Goal: Find specific page/section: Find specific page/section

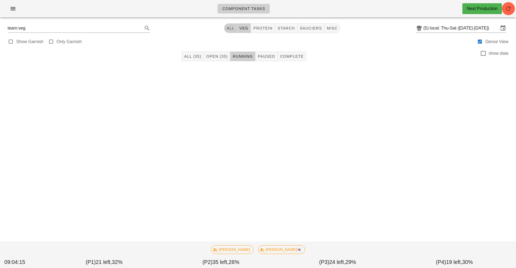
click at [227, 29] on span "All" at bounding box center [230, 28] width 8 height 4
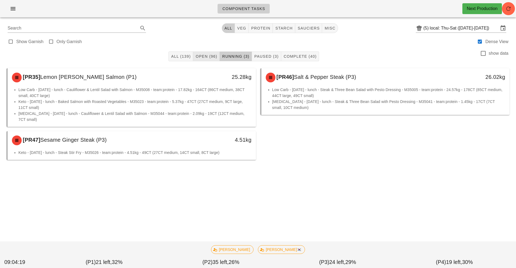
click at [208, 58] on span "Open (96)" at bounding box center [206, 56] width 22 height 4
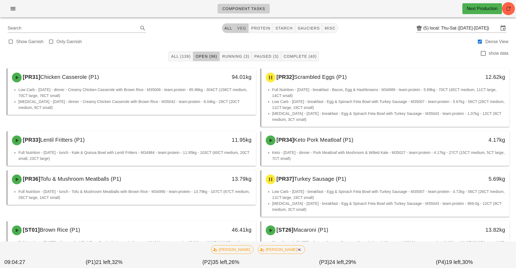
click at [244, 29] on span "veg" at bounding box center [241, 28] width 9 height 4
type input "team:veg"
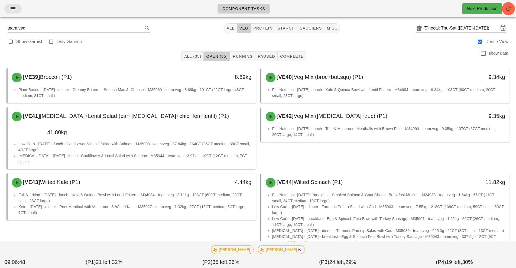
click at [12, 12] on icon "button" at bounding box center [13, 8] width 6 height 6
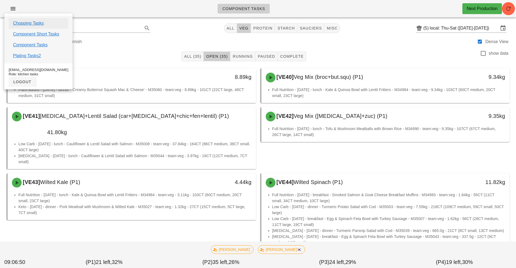
click at [30, 23] on link "Chopping Tasks" at bounding box center [28, 23] width 31 height 6
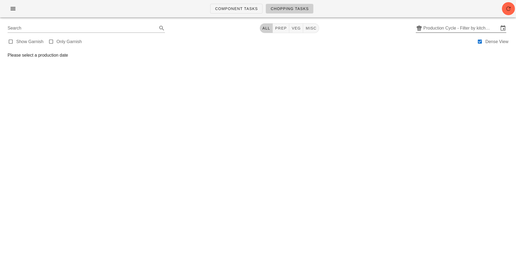
click at [450, 27] on input "Production Cycle - Filter by kitchen production schedules" at bounding box center [460, 28] width 75 height 9
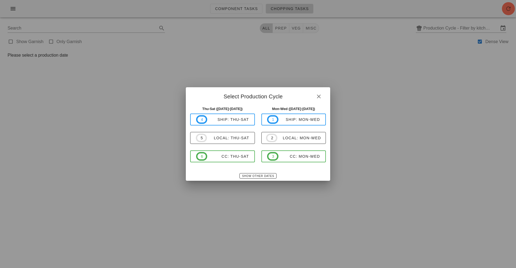
click at [175, 10] on div at bounding box center [258, 134] width 516 height 268
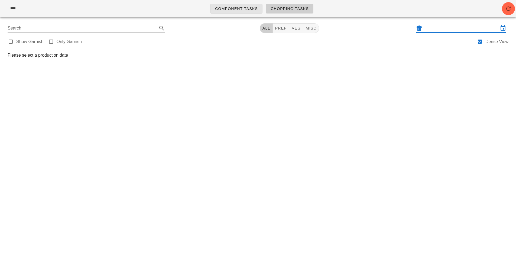
click at [237, 9] on span "Component Tasks" at bounding box center [236, 8] width 43 height 4
